Goal: Information Seeking & Learning: Learn about a topic

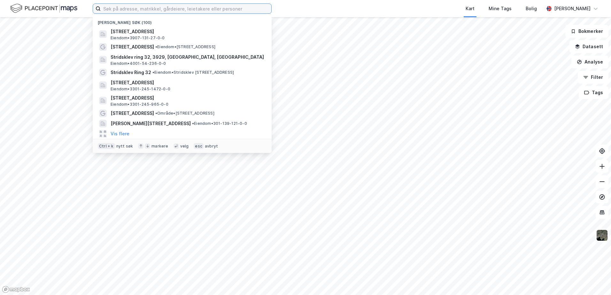
click at [146, 7] on input at bounding box center [186, 9] width 171 height 10
paste input "[STREET_ADDRESS]"
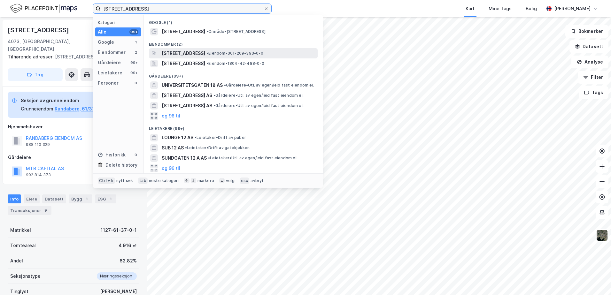
type input "[STREET_ADDRESS]"
click at [205, 53] on span "[STREET_ADDRESS]" at bounding box center [183, 54] width 43 height 8
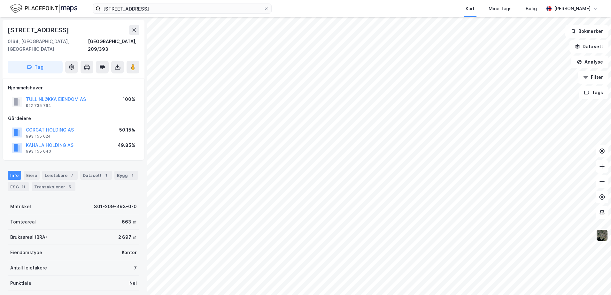
click at [124, 163] on div "Info [PERSON_NAME] 7 Datasett 1 Bygg 1 ESG 11 Transaksjoner 5" at bounding box center [73, 178] width 147 height 31
click at [122, 171] on div "Bygg 1" at bounding box center [126, 175] width 24 height 9
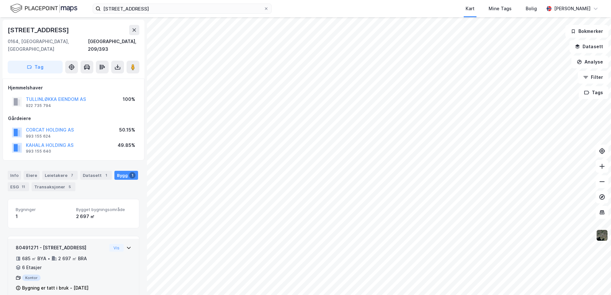
scroll to position [5, 0]
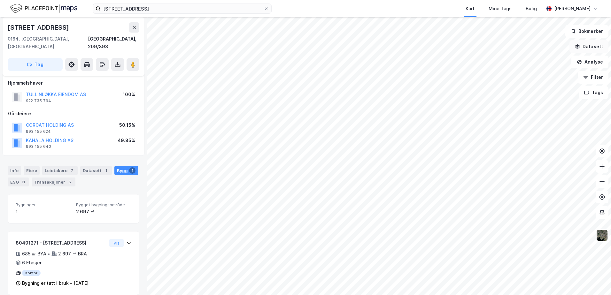
click at [579, 44] on button "Datasett" at bounding box center [588, 46] width 39 height 13
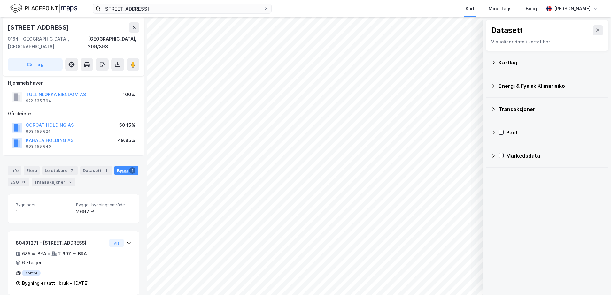
click at [494, 83] on icon at bounding box center [493, 85] width 5 height 5
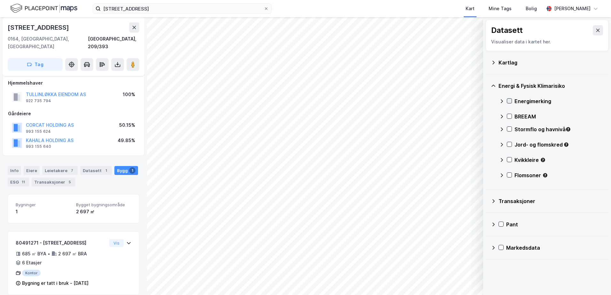
click at [509, 101] on icon at bounding box center [509, 101] width 4 height 4
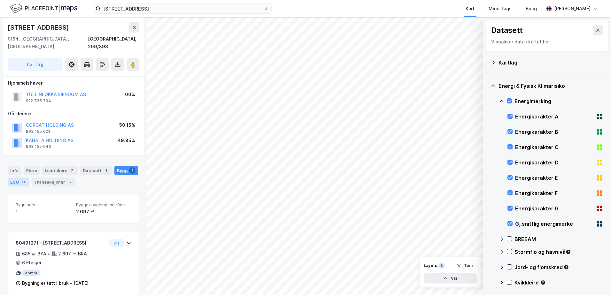
click at [24, 179] on div "11" at bounding box center [23, 182] width 6 height 6
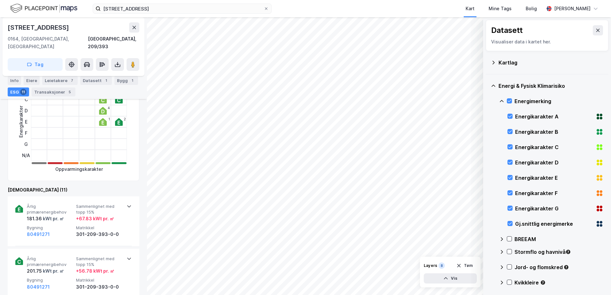
scroll to position [160, 0]
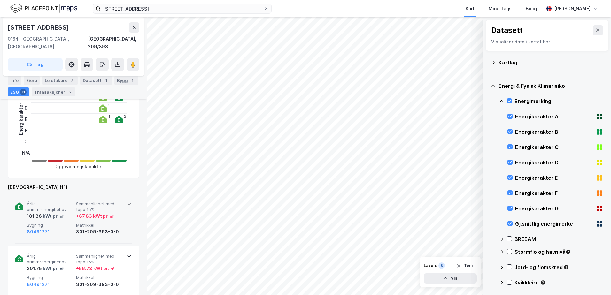
click at [127, 201] on icon at bounding box center [129, 203] width 5 height 5
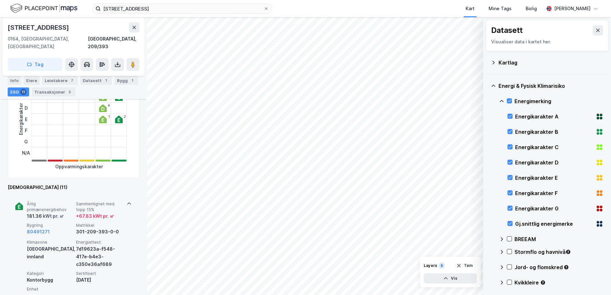
click at [127, 201] on icon at bounding box center [129, 203] width 5 height 5
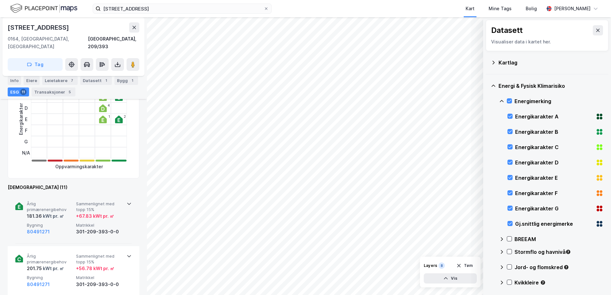
drag, startPoint x: 510, startPoint y: 99, endPoint x: 506, endPoint y: 98, distance: 4.3
click at [510, 99] on icon at bounding box center [509, 101] width 4 height 4
click at [491, 62] on icon at bounding box center [493, 62] width 5 height 5
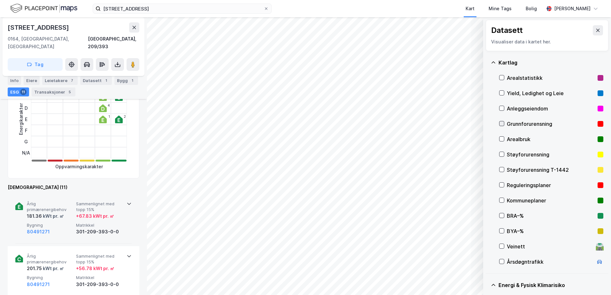
click at [500, 123] on icon at bounding box center [501, 123] width 4 height 4
click at [500, 138] on icon at bounding box center [501, 139] width 4 height 4
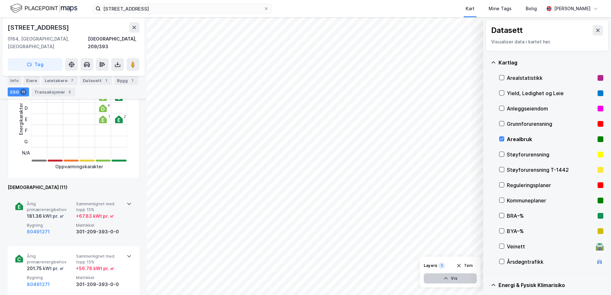
click at [455, 277] on button "Vis" at bounding box center [450, 279] width 53 height 10
click at [449, 266] on icon at bounding box center [447, 264] width 4 height 3
click at [447, 263] on icon at bounding box center [447, 264] width 5 height 5
click at [472, 266] on icon at bounding box center [470, 264] width 5 height 5
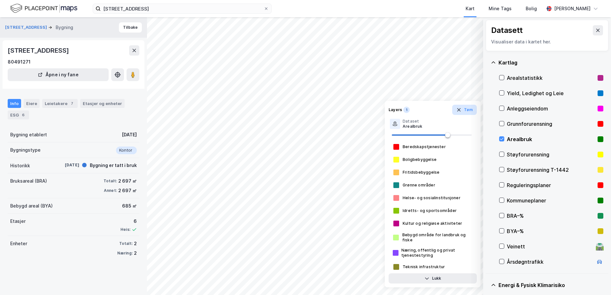
click at [469, 111] on button "Tøm" at bounding box center [464, 110] width 25 height 10
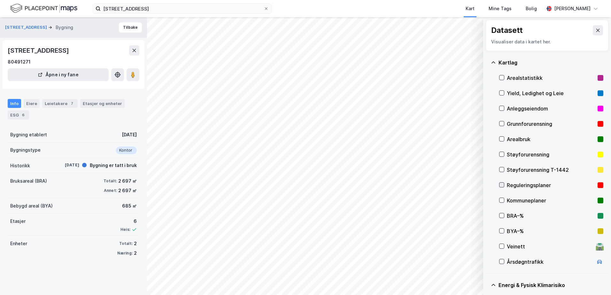
click at [501, 184] on icon at bounding box center [501, 185] width 4 height 4
click at [501, 202] on icon at bounding box center [501, 200] width 4 height 4
click at [501, 200] on icon at bounding box center [501, 200] width 4 height 4
click at [501, 184] on icon at bounding box center [501, 185] width 4 height 4
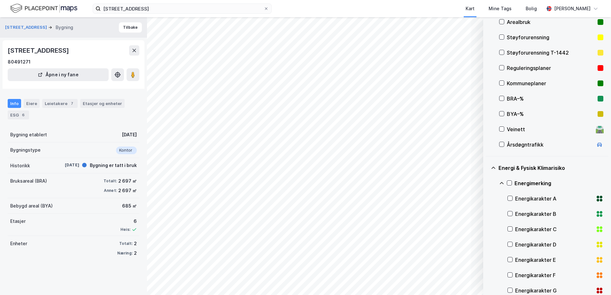
scroll to position [128, 0]
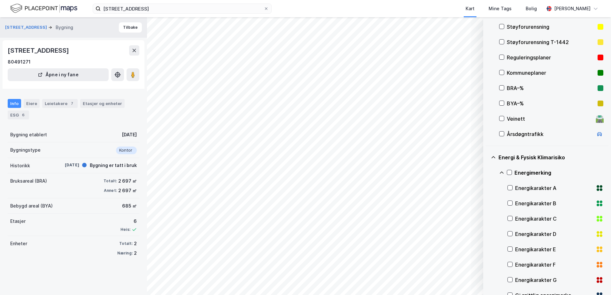
click at [492, 159] on icon at bounding box center [493, 157] width 5 height 5
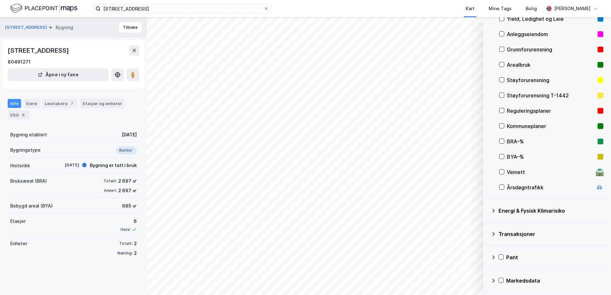
click at [494, 211] on icon at bounding box center [493, 210] width 5 height 5
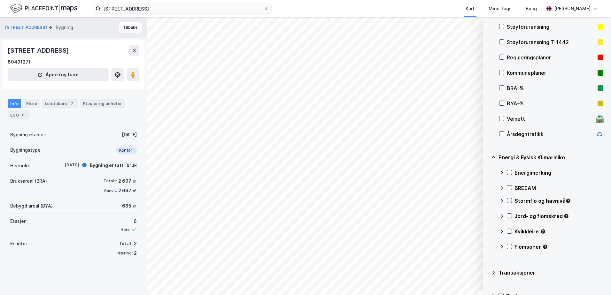
click at [508, 199] on icon at bounding box center [509, 200] width 4 height 4
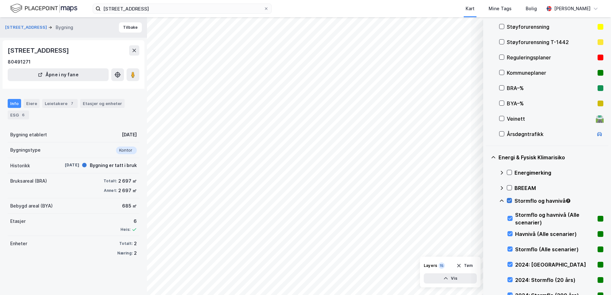
click at [508, 199] on icon at bounding box center [509, 200] width 4 height 4
click at [501, 201] on icon at bounding box center [501, 200] width 5 height 5
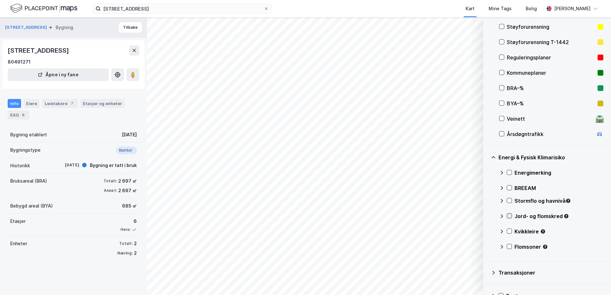
click at [510, 217] on icon at bounding box center [509, 216] width 4 height 4
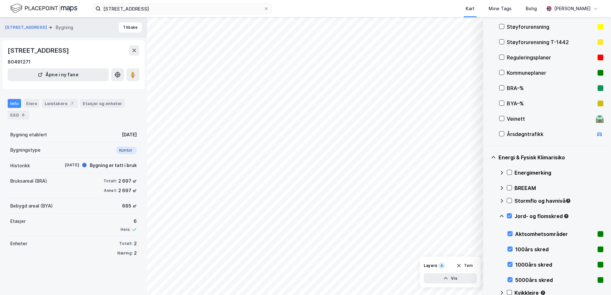
click at [501, 215] on icon at bounding box center [501, 216] width 5 height 5
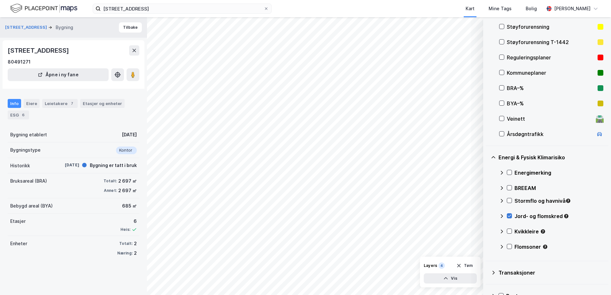
click at [508, 214] on icon at bounding box center [509, 216] width 4 height 4
click at [511, 231] on icon at bounding box center [509, 231] width 4 height 4
click at [501, 230] on icon at bounding box center [501, 231] width 5 height 5
click at [507, 229] on icon at bounding box center [509, 231] width 4 height 4
click at [510, 247] on icon at bounding box center [510, 247] width 4 height 2
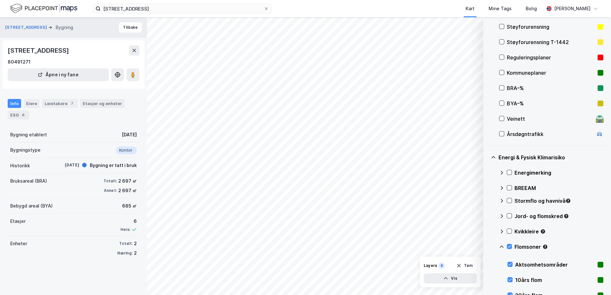
click at [501, 245] on icon at bounding box center [501, 246] width 5 height 5
click at [509, 246] on icon at bounding box center [509, 246] width 4 height 4
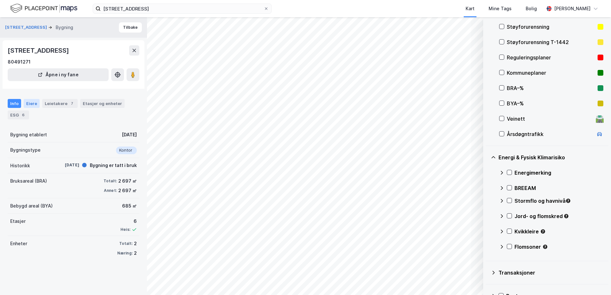
click at [27, 106] on div "Eiere" at bounding box center [32, 103] width 16 height 9
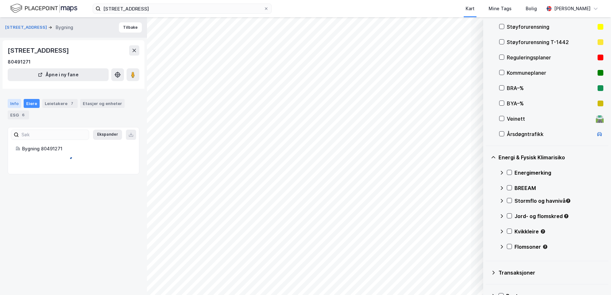
click at [12, 104] on div "Info" at bounding box center [14, 103] width 13 height 9
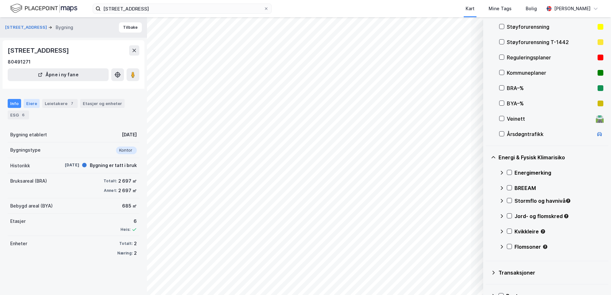
click at [30, 102] on div "Eiere" at bounding box center [32, 103] width 16 height 9
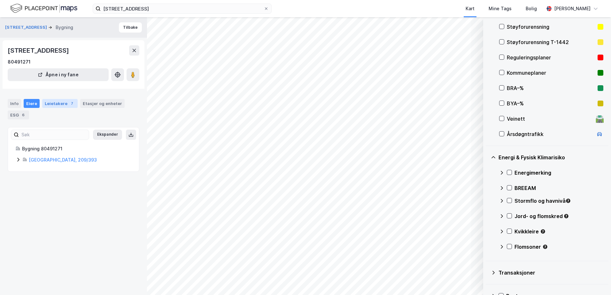
click at [57, 103] on div "Leietakere 7" at bounding box center [59, 103] width 35 height 9
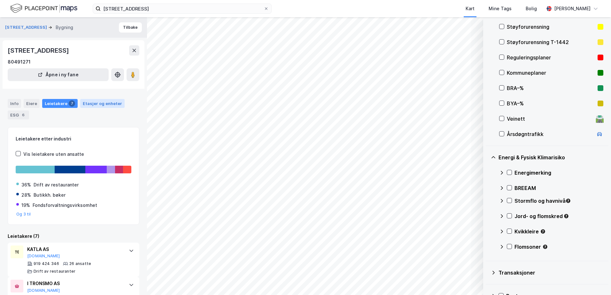
click at [93, 104] on div "Etasjer og enheter" at bounding box center [102, 104] width 39 height 6
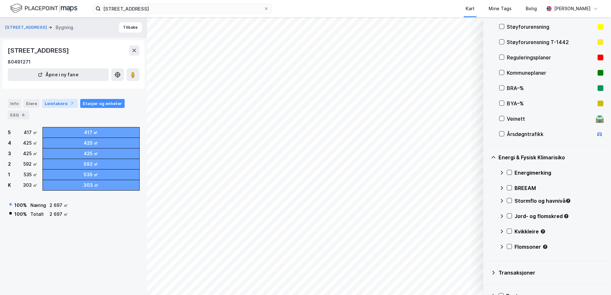
click at [57, 103] on div "Leietakere 7" at bounding box center [59, 103] width 35 height 9
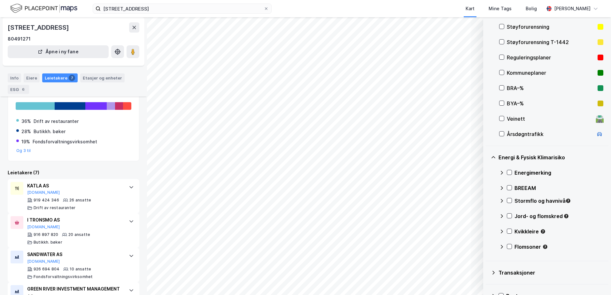
scroll to position [64, 0]
click at [24, 150] on button "Og 3 til" at bounding box center [23, 150] width 15 height 5
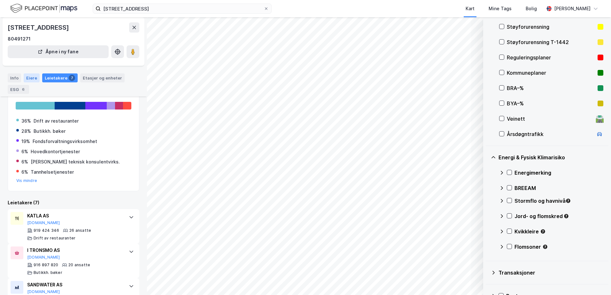
click at [29, 78] on div "Eiere" at bounding box center [32, 77] width 16 height 9
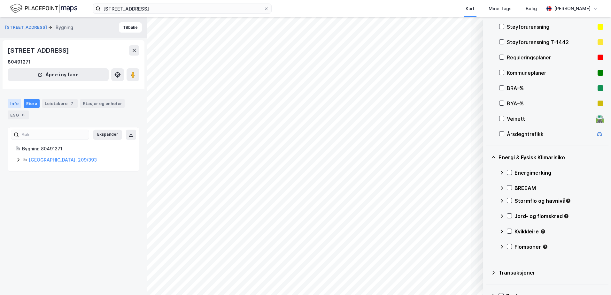
click at [15, 104] on div "Info" at bounding box center [14, 103] width 13 height 9
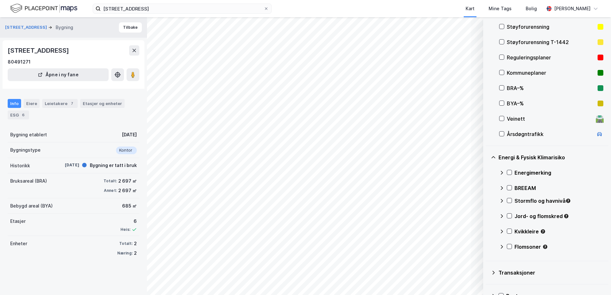
click at [494, 157] on icon at bounding box center [493, 157] width 5 height 5
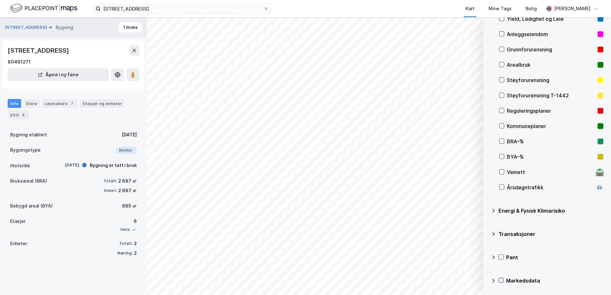
click at [500, 281] on icon at bounding box center [501, 280] width 4 height 4
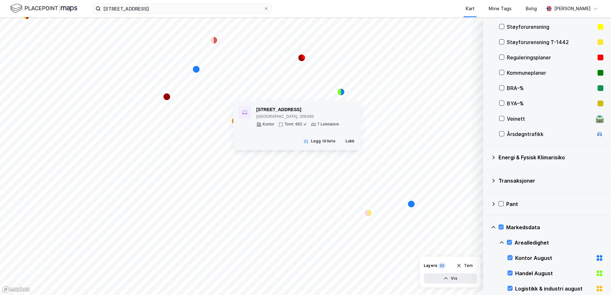
click at [336, 125] on div "7 Leietakere" at bounding box center [328, 124] width 22 height 5
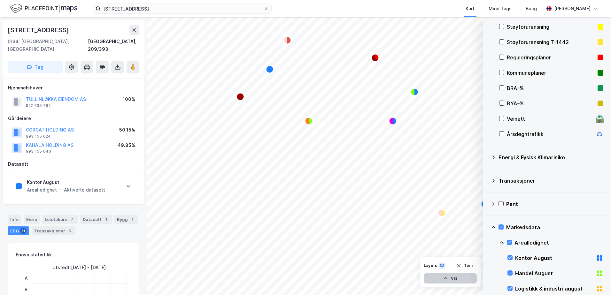
click at [453, 277] on button "Vis" at bounding box center [450, 279] width 53 height 10
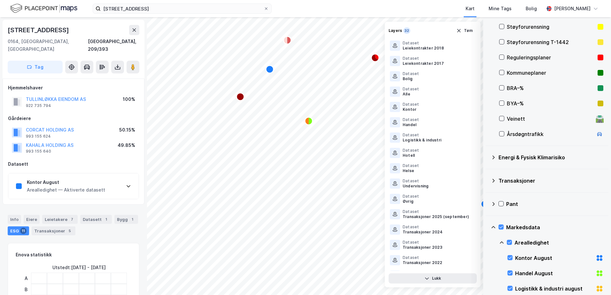
scroll to position [256, 0]
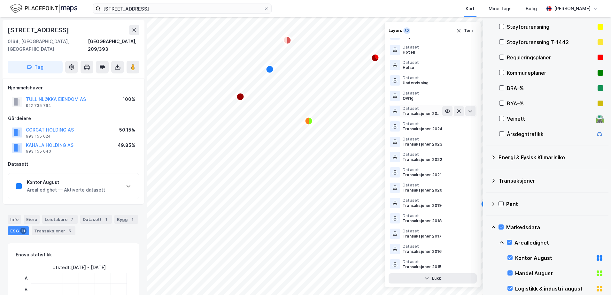
click at [410, 116] on div "Transaksjoner 2025 (september)" at bounding box center [423, 113] width 40 height 5
click at [445, 109] on icon at bounding box center [447, 111] width 5 height 5
click at [468, 112] on icon at bounding box center [470, 111] width 5 height 5
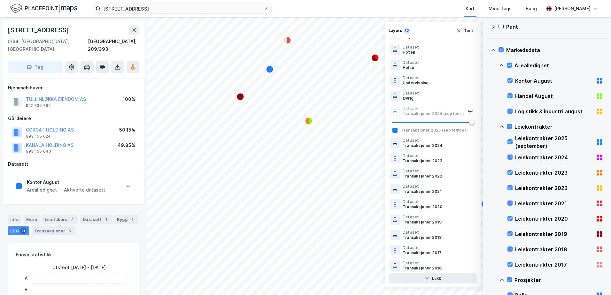
scroll to position [192, 0]
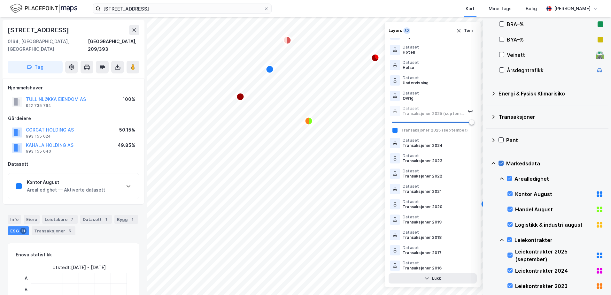
click at [501, 161] on div at bounding box center [501, 163] width 5 height 5
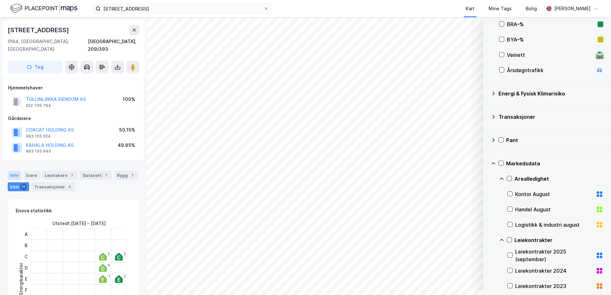
click at [12, 171] on div "Info" at bounding box center [14, 175] width 13 height 9
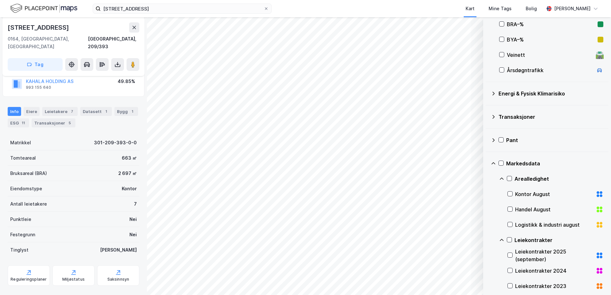
scroll to position [68, 0]
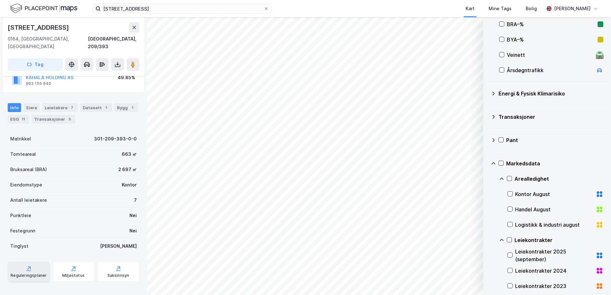
click at [31, 262] on div "Reguleringsplaner" at bounding box center [29, 272] width 42 height 20
click at [117, 265] on div "Saksinnsyn" at bounding box center [118, 272] width 42 height 20
